Goal: Task Accomplishment & Management: Manage account settings

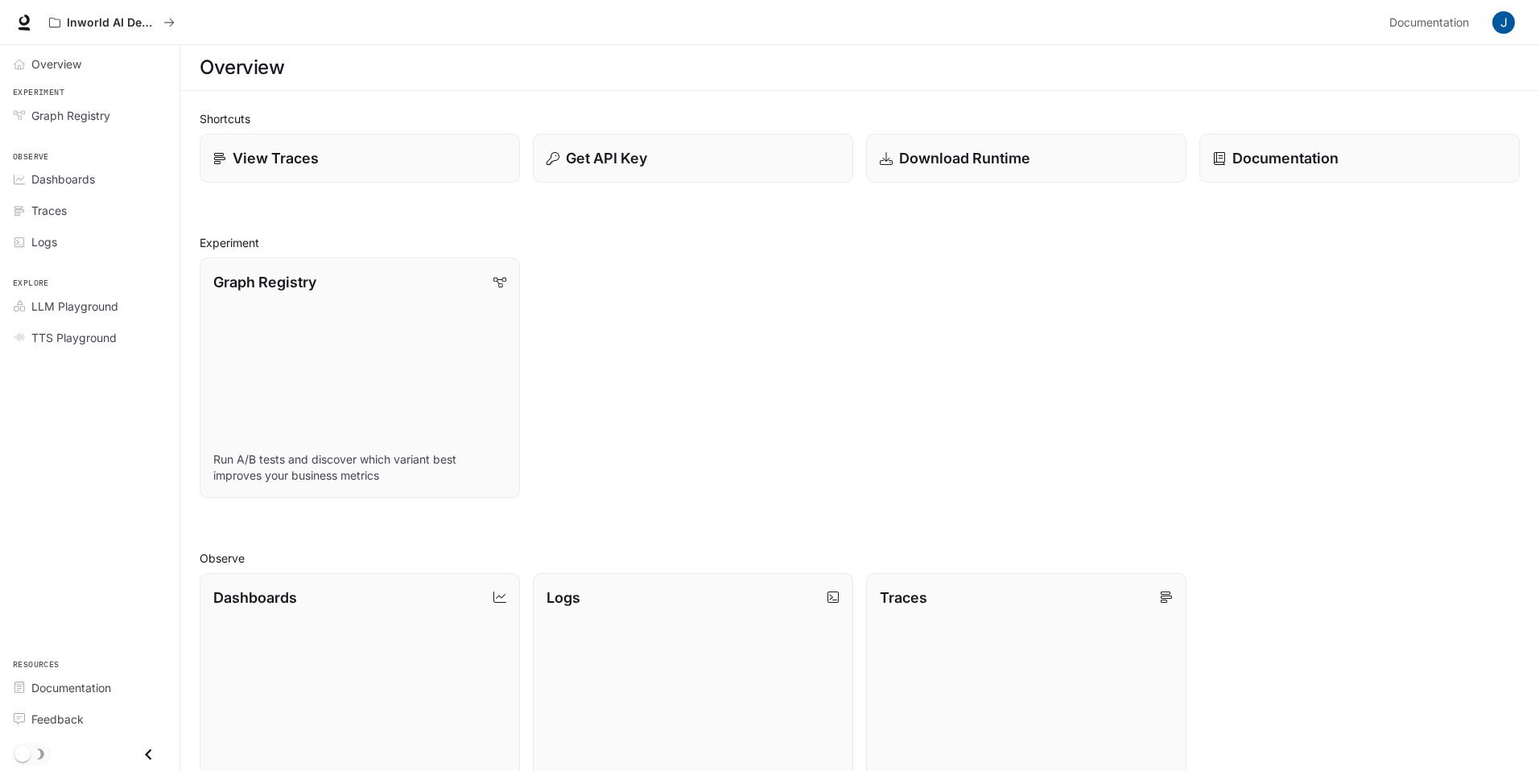
click at [1511, 20] on img "button" at bounding box center [1503, 22] width 23 height 23
click at [1509, 20] on div at bounding box center [773, 385] width 1546 height 771
click at [1492, 27] on button "button" at bounding box center [1504, 22] width 32 height 32
click at [1364, 278] on span "Sign out" at bounding box center [1400, 282] width 211 height 16
